Goal: Task Accomplishment & Management: Use online tool/utility

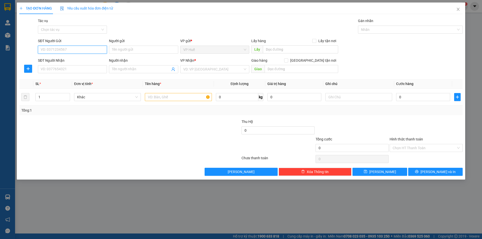
click at [96, 47] on input "SĐT Người Gửi" at bounding box center [72, 50] width 69 height 8
click at [92, 63] on div "0389067577 - Định CR" at bounding box center [72, 60] width 69 height 8
type input "0389067577"
type input "Định CR"
type input "VP HUẾ"
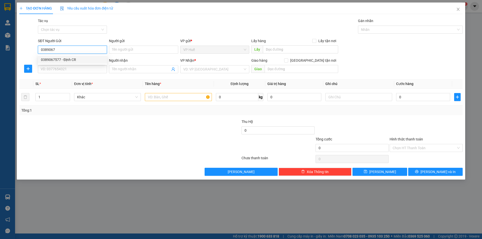
type input "0332959753"
type input "[PERSON_NAME]"
type input "92A TRƯỜNG CHINH, [GEOGRAPHIC_DATA], [GEOGRAPHIC_DATA], [GEOGRAPHIC_DATA]"
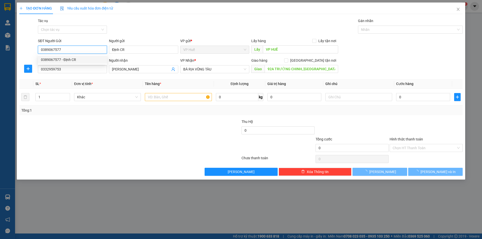
type input "50.000"
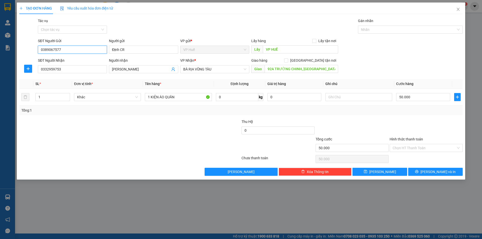
type input "0389067577"
click at [417, 171] on button "[PERSON_NAME] và In" at bounding box center [435, 172] width 54 height 8
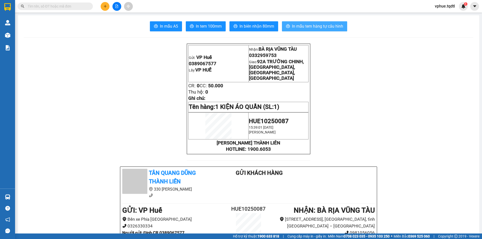
click at [325, 25] on span "In mẫu tem hàng tự cấu hình" at bounding box center [317, 26] width 51 height 6
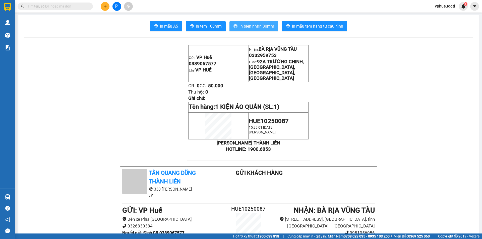
click at [254, 28] on span "In biên nhận 80mm" at bounding box center [256, 26] width 35 height 6
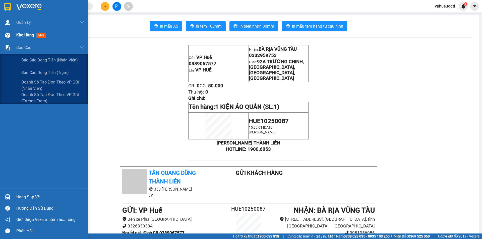
click at [18, 37] on span "Kho hàng" at bounding box center [25, 35] width 18 height 5
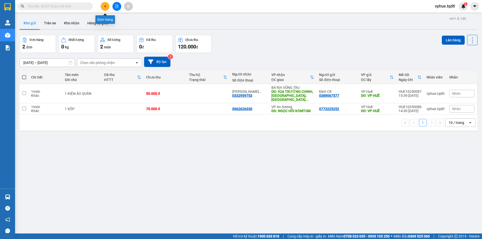
click at [103, 5] on button at bounding box center [105, 6] width 9 height 9
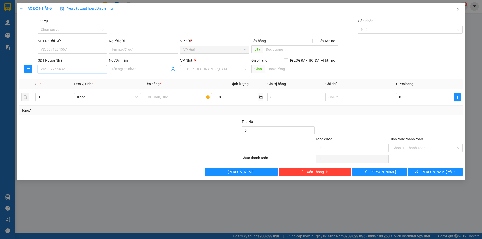
click at [65, 72] on input "SĐT Người Nhận" at bounding box center [72, 69] width 69 height 8
type input "0914190015"
click at [72, 81] on div "0914190015" at bounding box center [72, 80] width 63 height 6
type input "ĐỨC TRỌNG"
type input "200.000"
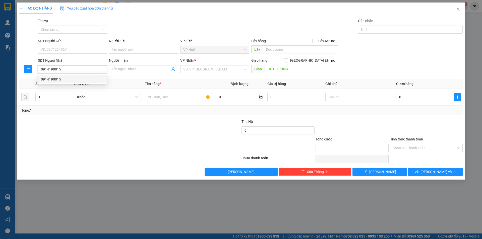
type input "200.000"
type input "0914190015"
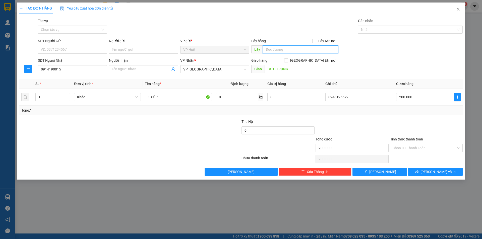
click at [301, 50] on input "text" at bounding box center [300, 49] width 75 height 8
type input "VP HUẾ"
click at [430, 98] on input "200.000" at bounding box center [423, 97] width 54 height 8
type input "2"
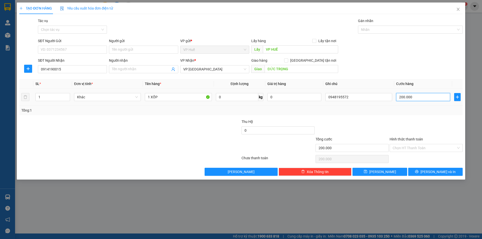
type input "2"
type input "25"
type input "250"
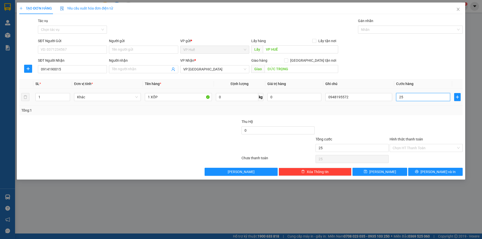
type input "250"
type input "2.500"
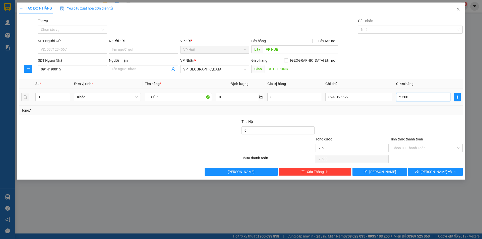
type input "25.000"
type input "250.000"
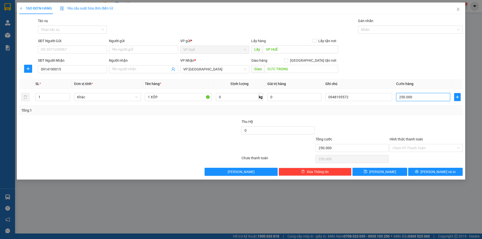
type input "250.000"
click at [408, 113] on div "Tổng: 1" at bounding box center [240, 111] width 443 height 10
click at [455, 171] on button "[PERSON_NAME] và In" at bounding box center [435, 172] width 54 height 8
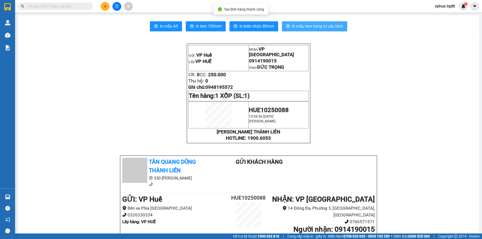
click at [292, 25] on span "In mẫu tem hàng tự cấu hình" at bounding box center [317, 26] width 51 height 6
click at [249, 58] on span "0914190015" at bounding box center [263, 61] width 28 height 6
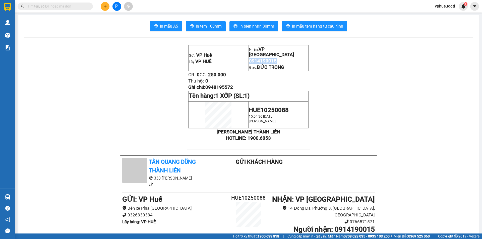
click at [249, 58] on span "0914190015" at bounding box center [263, 61] width 28 height 6
copy td "0914190015"
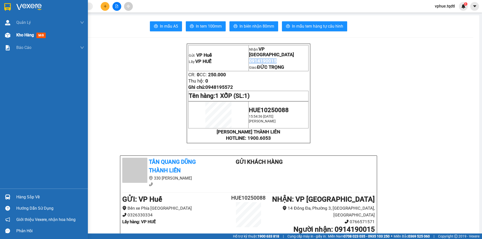
click at [9, 34] on img at bounding box center [7, 35] width 5 height 5
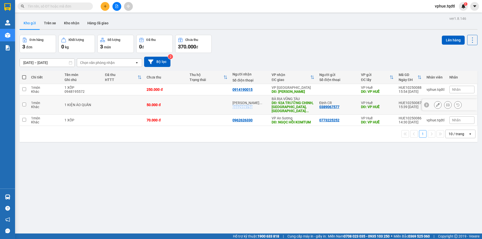
drag, startPoint x: 233, startPoint y: 103, endPoint x: 253, endPoint y: 105, distance: 20.2
click at [253, 105] on div "[PERSON_NAME] ... 0332959753" at bounding box center [249, 105] width 34 height 8
checkbox input "true"
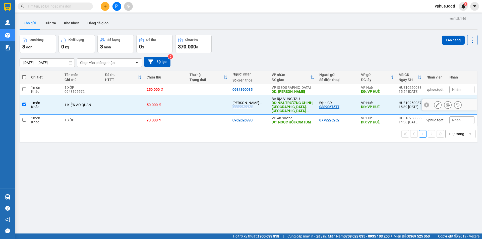
copy div "0332959753"
drag, startPoint x: 239, startPoint y: 119, endPoint x: 253, endPoint y: 119, distance: 14.3
click at [253, 119] on tr "1 món Khác 1 XỐP 70.000 đ 0962626330 VP An Sương DĐ: NGỌC HỒI KOMTUM 0773225252…" at bounding box center [249, 120] width 458 height 11
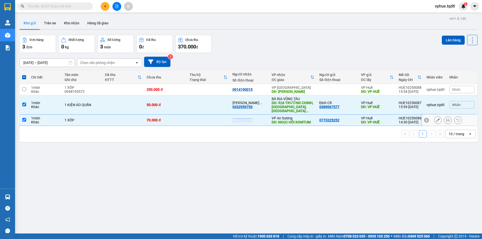
copy div "0962626330"
click at [195, 123] on td at bounding box center [208, 120] width 43 height 11
checkbox input "false"
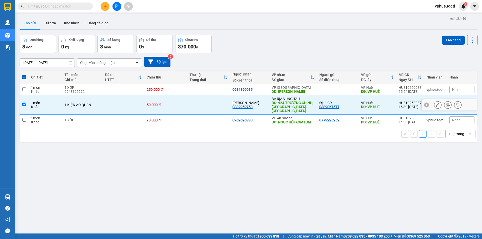
click at [201, 102] on td at bounding box center [208, 104] width 43 height 19
checkbox input "false"
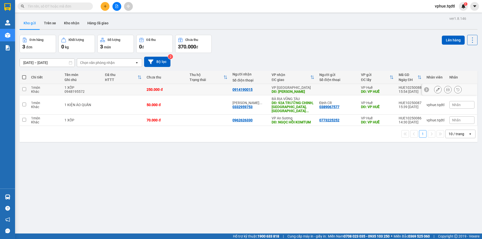
click at [446, 89] on icon at bounding box center [448, 90] width 4 height 4
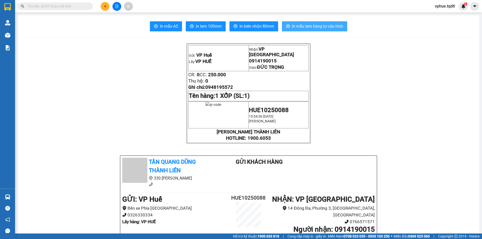
click at [310, 23] on span "In mẫu tem hàng tự cấu hình" at bounding box center [317, 26] width 51 height 6
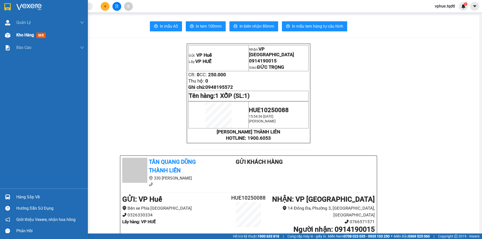
click at [10, 34] on img at bounding box center [7, 35] width 5 height 5
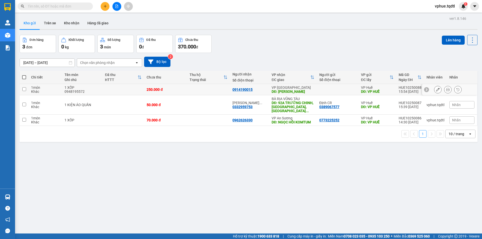
click at [292, 90] on div "DĐ: [PERSON_NAME]" at bounding box center [293, 92] width 43 height 4
checkbox input "true"
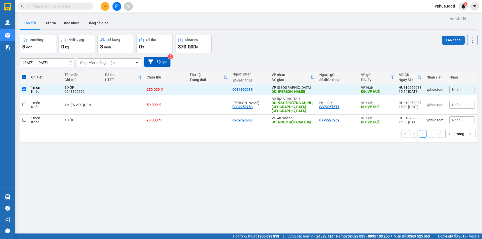
click at [453, 37] on button "Lên hàng" at bounding box center [453, 40] width 23 height 9
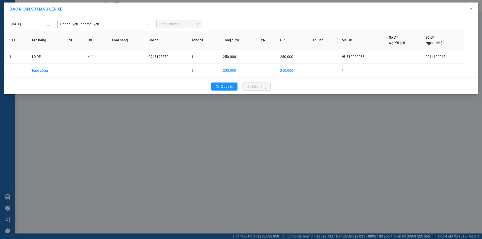
click at [87, 25] on span "Chọn tuyến - nhóm tuyến" at bounding box center [104, 24] width 89 height 8
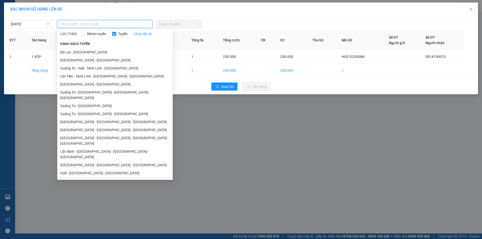
scroll to position [29, 0]
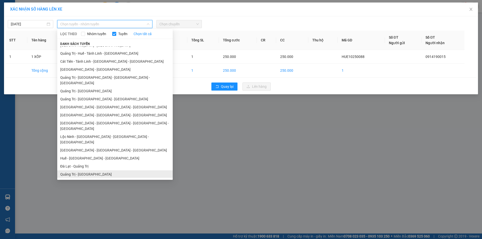
click at [113, 170] on li "Quảng Trị - [GEOGRAPHIC_DATA]" at bounding box center [114, 174] width 115 height 8
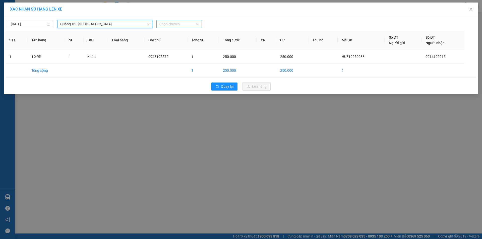
click at [189, 23] on span "Chọn chuyến" at bounding box center [178, 24] width 39 height 8
click at [198, 41] on div "14:00 - 74H-026.50" at bounding box center [178, 42] width 39 height 6
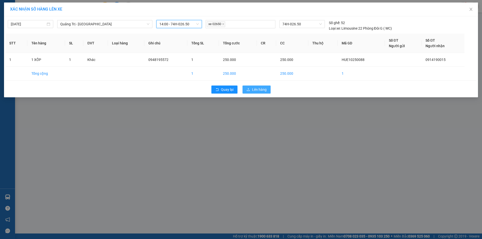
click at [251, 88] on button "Lên hàng" at bounding box center [256, 90] width 28 height 8
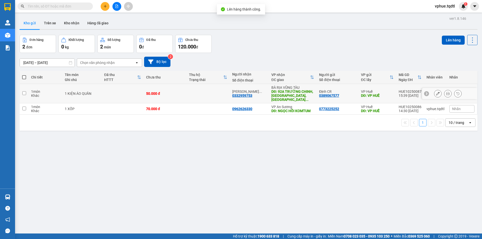
click at [298, 88] on div "BÀ RỊA VŨNG TÀU" at bounding box center [292, 88] width 43 height 4
checkbox input "true"
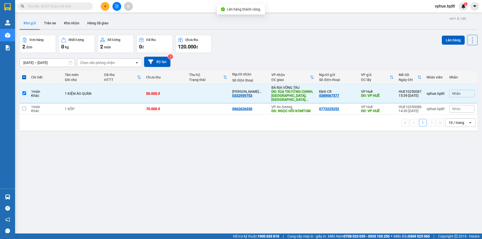
drag, startPoint x: 438, startPoint y: 42, endPoint x: 402, endPoint y: 46, distance: 35.6
click at [438, 42] on div "Đơn hàng 2 đơn Khối lượng 0 kg Số lượng 2 món Đã thu 0 đ Chưa thu 120.000 đ Lên…" at bounding box center [249, 44] width 458 height 18
click at [445, 40] on button "Lên hàng" at bounding box center [453, 40] width 23 height 9
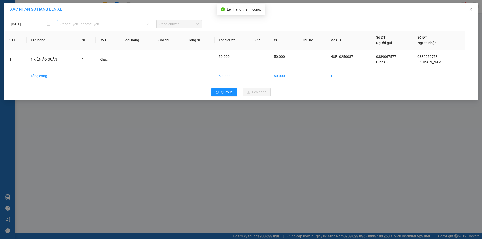
click at [93, 27] on span "Chọn tuyến - nhóm tuyến" at bounding box center [104, 24] width 89 height 8
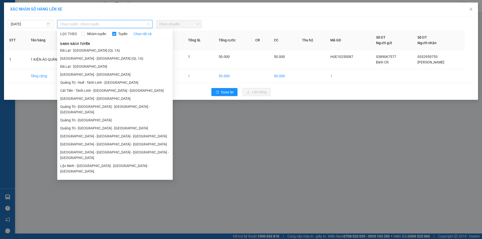
drag, startPoint x: 123, startPoint y: 109, endPoint x: 176, endPoint y: 48, distance: 81.1
click at [123, 109] on li "Quảng Trị - [GEOGRAPHIC_DATA] - [GEOGRAPHIC_DATA] - [GEOGRAPHIC_DATA]" at bounding box center [114, 110] width 115 height 14
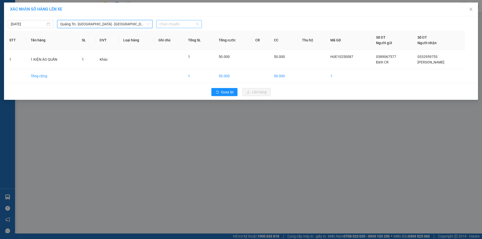
click at [192, 23] on span "Chọn chuyến" at bounding box center [178, 24] width 39 height 8
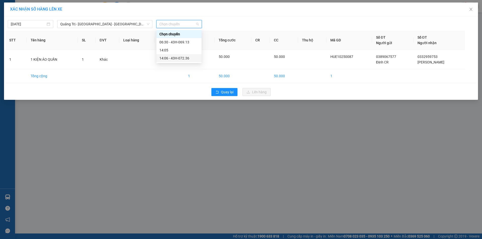
click at [193, 59] on div "14:06 - 43H-072.36" at bounding box center [178, 58] width 39 height 6
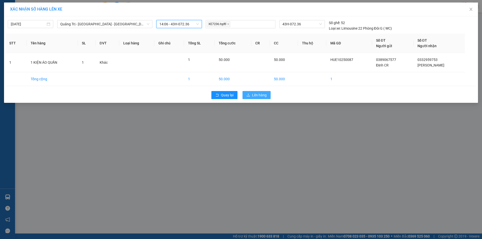
click at [260, 94] on span "Lên hàng" at bounding box center [259, 95] width 15 height 6
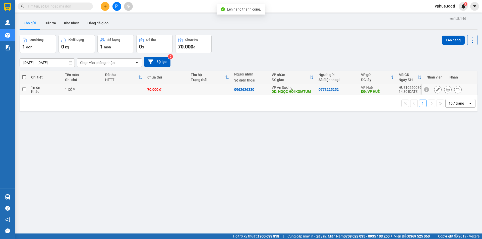
click at [302, 90] on div "DĐ: NGỌC HỒI KOMTUM" at bounding box center [293, 92] width 42 height 4
checkbox input "true"
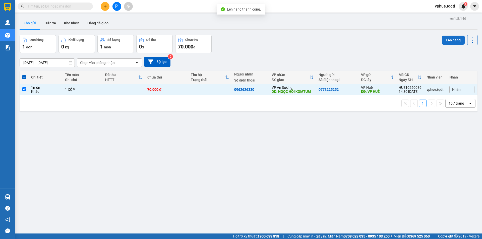
click at [452, 44] on button "Lên hàng" at bounding box center [453, 40] width 23 height 9
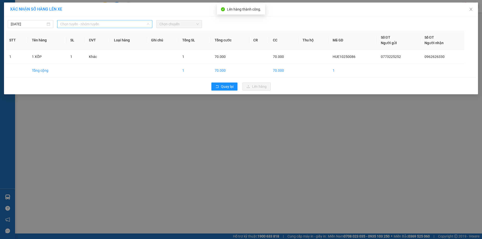
click at [107, 25] on span "Chọn tuyến - nhóm tuyến" at bounding box center [104, 24] width 89 height 8
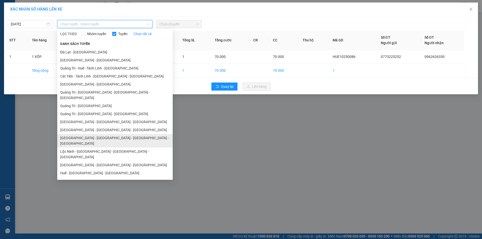
scroll to position [29, 0]
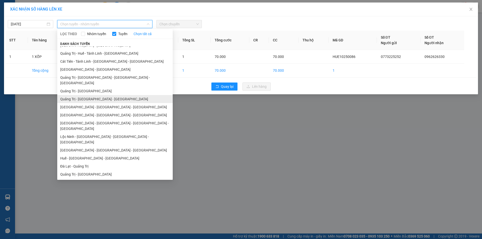
click at [123, 95] on li "Quảng Trị - [GEOGRAPHIC_DATA] - [GEOGRAPHIC_DATA]" at bounding box center [114, 99] width 115 height 8
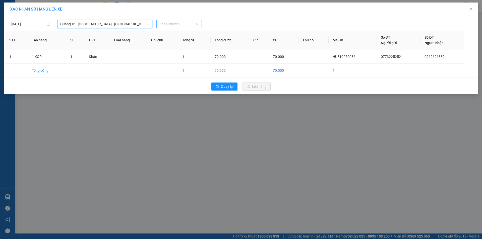
click at [198, 26] on span "Chọn chuyến" at bounding box center [178, 24] width 39 height 8
click at [198, 44] on div "14:00 - 50H-358.94" at bounding box center [178, 42] width 39 height 6
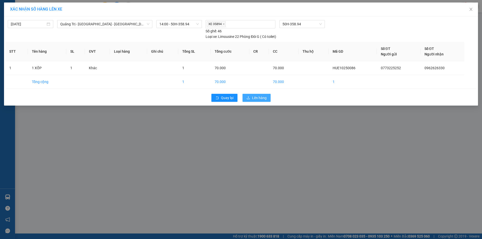
click at [264, 100] on span "Lên hàng" at bounding box center [259, 98] width 15 height 6
